Goal: Navigation & Orientation: Find specific page/section

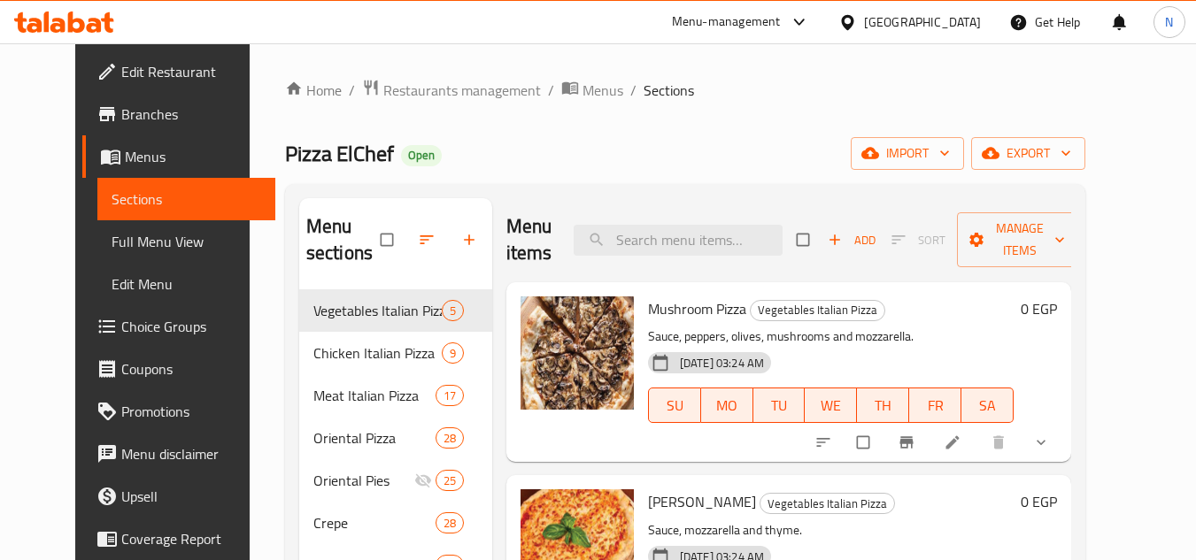
click at [954, 21] on div "[GEOGRAPHIC_DATA]" at bounding box center [922, 21] width 117 height 19
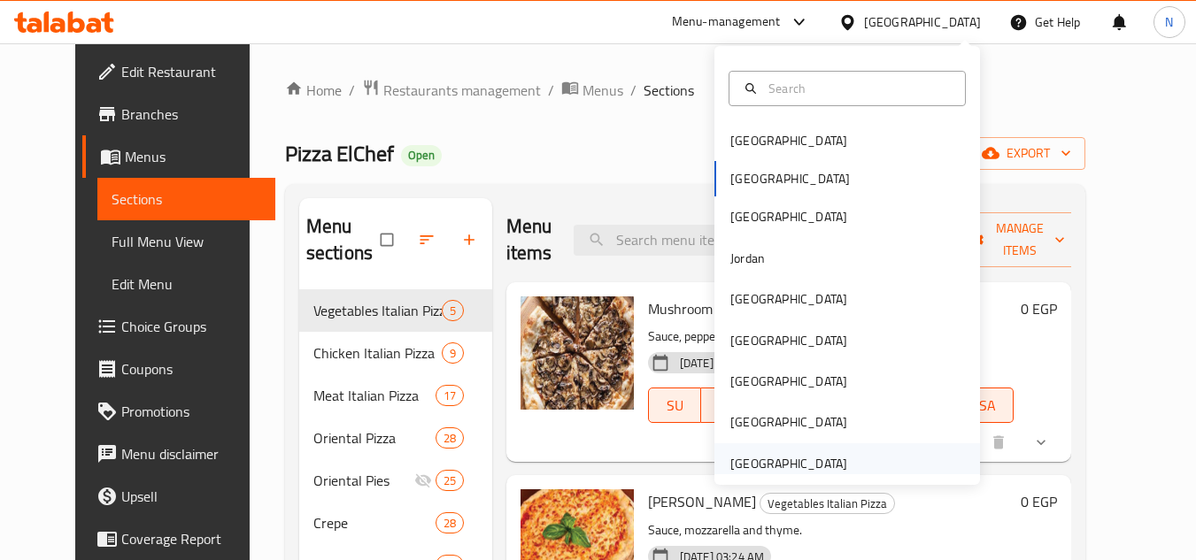
click at [829, 464] on div "[GEOGRAPHIC_DATA]" at bounding box center [788, 463] width 117 height 19
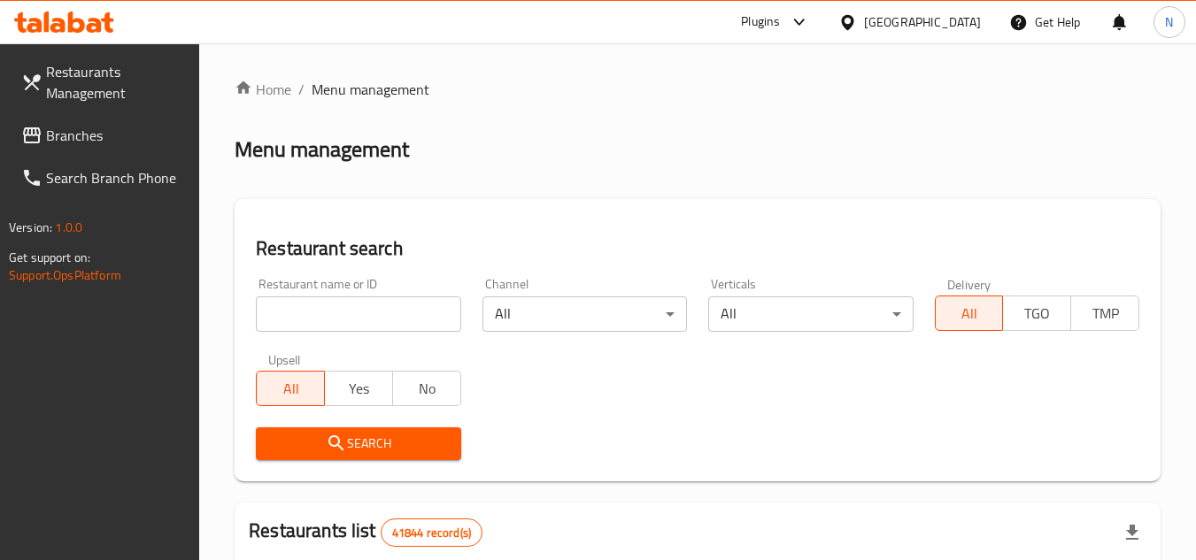
click at [929, 19] on div "[GEOGRAPHIC_DATA]" at bounding box center [922, 21] width 117 height 19
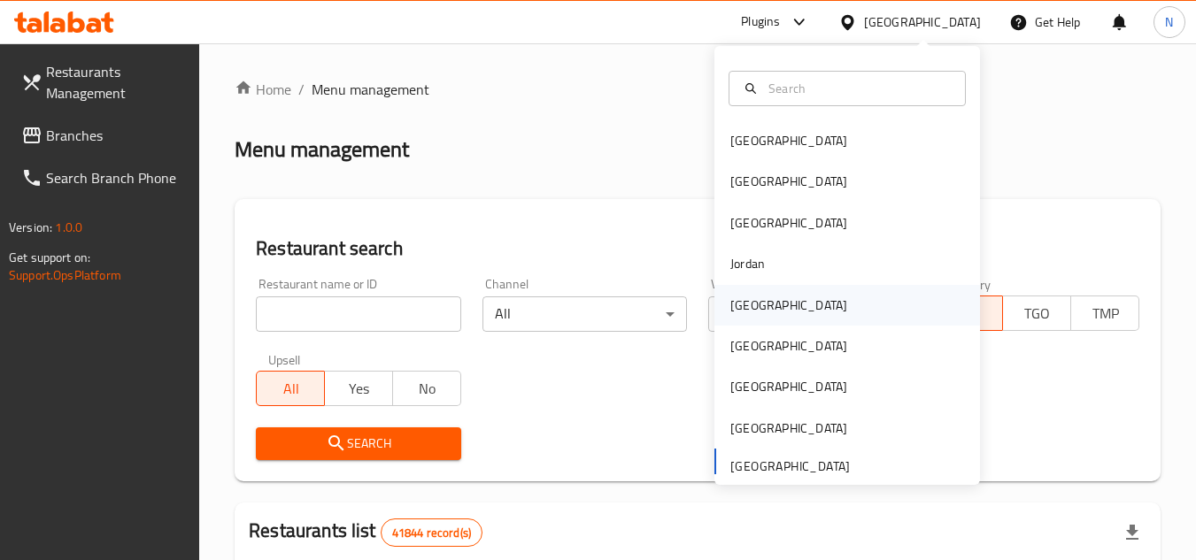
click at [746, 299] on div "[GEOGRAPHIC_DATA]" at bounding box center [788, 305] width 117 height 19
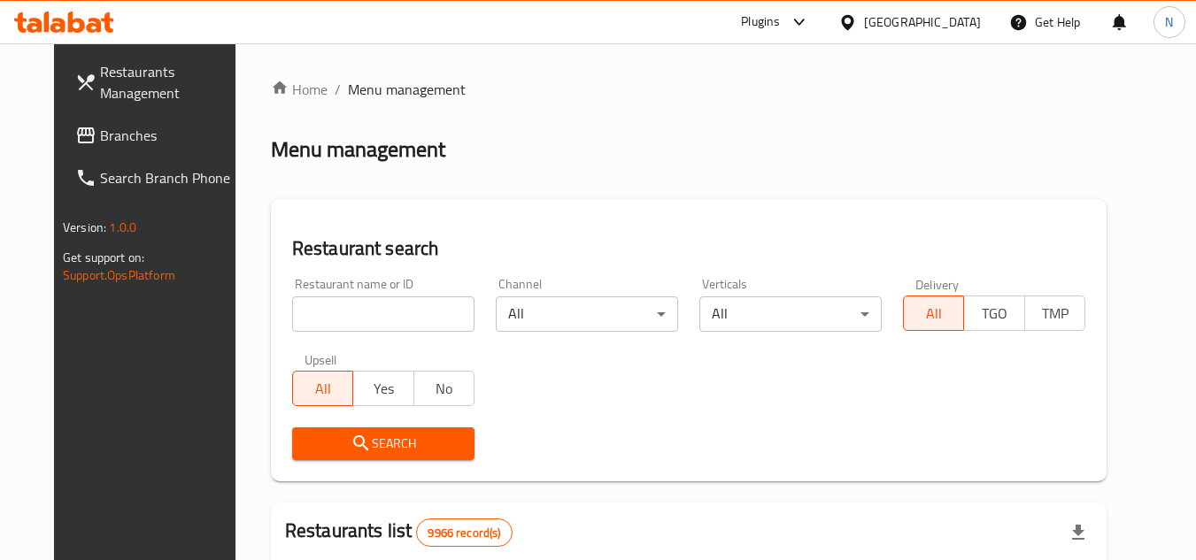
drag, startPoint x: 65, startPoint y: 140, endPoint x: 88, endPoint y: 142, distance: 23.1
click at [100, 142] on span "Branches" at bounding box center [170, 135] width 140 height 21
